Goal: Task Accomplishment & Management: Manage account settings

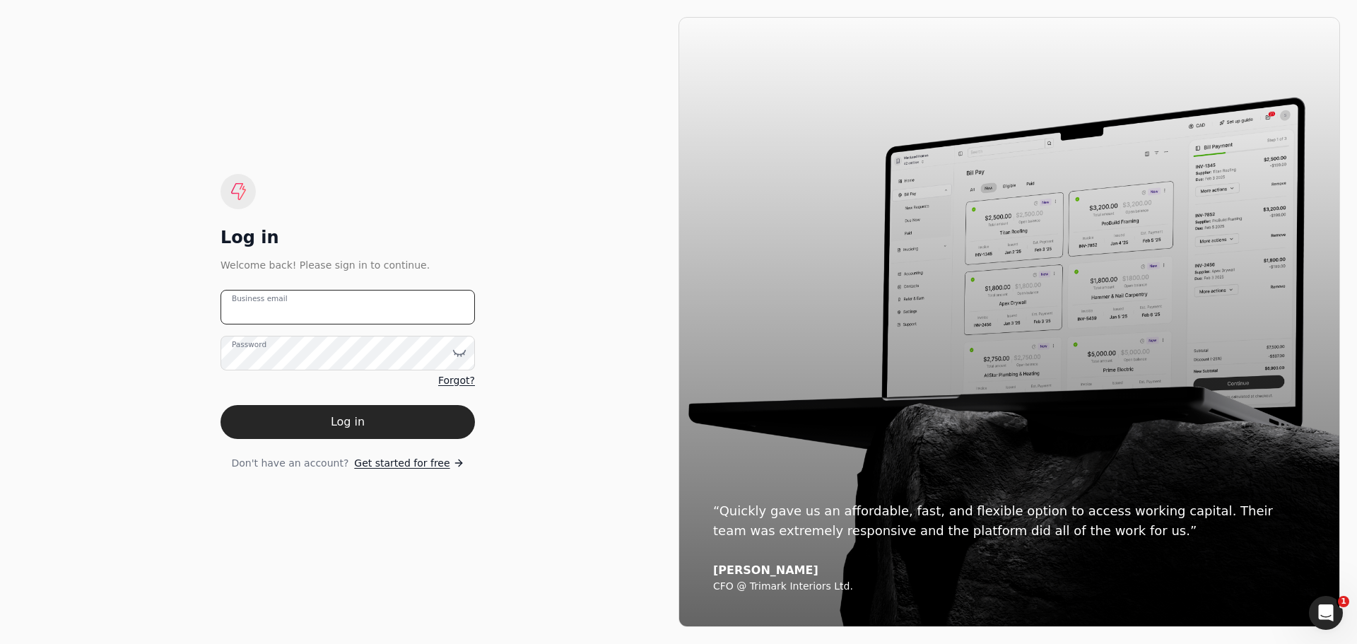
click at [296, 314] on email "Business email" at bounding box center [347, 307] width 254 height 35
type email "[EMAIL_ADDRESS][DOMAIN_NAME]"
click at [220, 405] on button "Log in" at bounding box center [347, 422] width 254 height 34
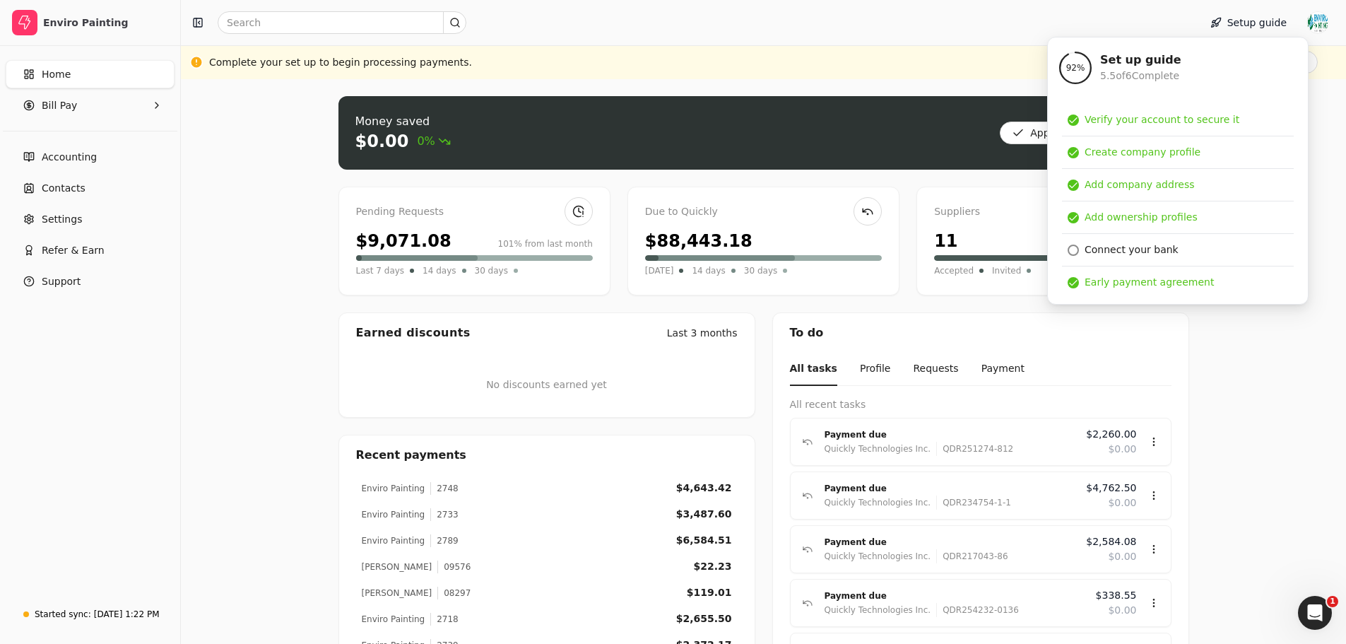
click at [1261, 349] on div "Money saved $0.00 0% Approve bills Pay Pending Requests $9,071.08 101% from las…" at bounding box center [763, 411] width 1165 height 664
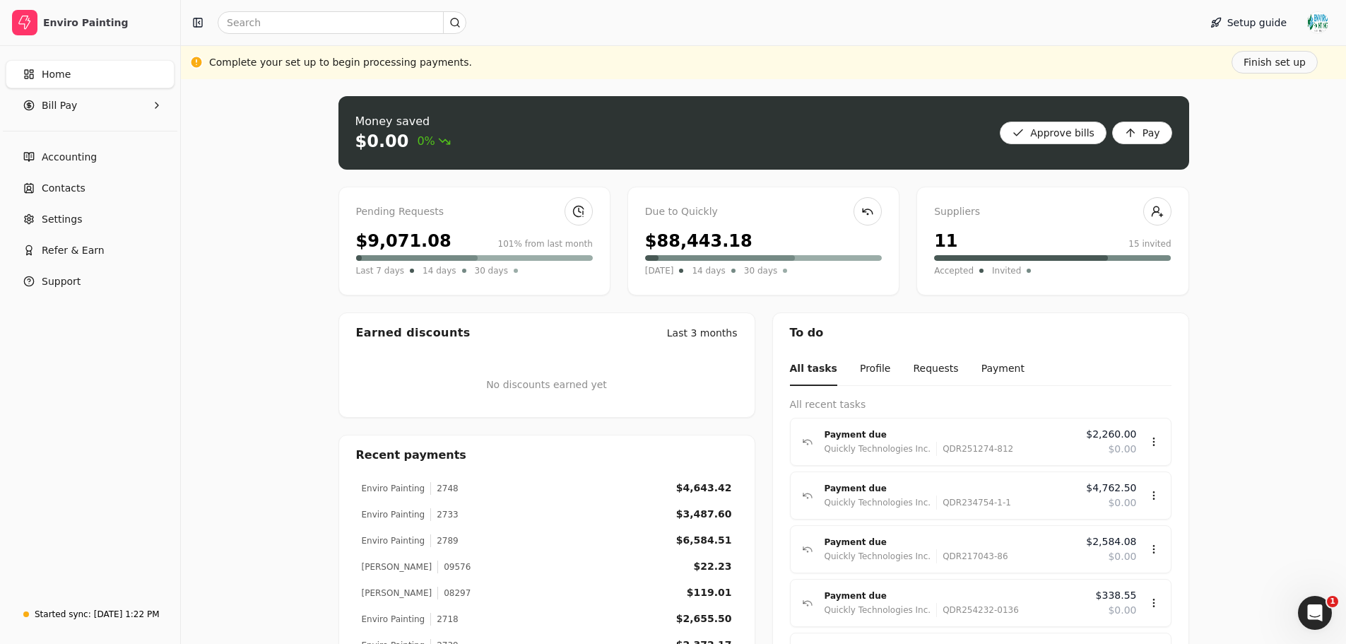
click at [1261, 349] on div "Money saved $0.00 0% Approve bills Pay Pending Requests $9,071.08 101% from las…" at bounding box center [763, 411] width 1165 height 664
